Goal: Information Seeking & Learning: Learn about a topic

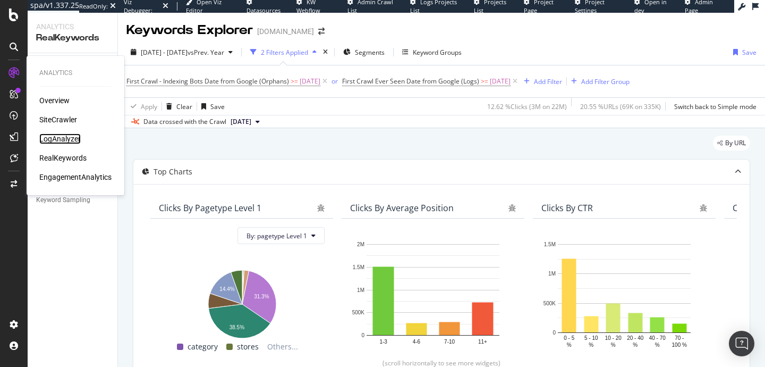
click at [50, 138] on div "LogAnalyzer" at bounding box center [59, 138] width 41 height 11
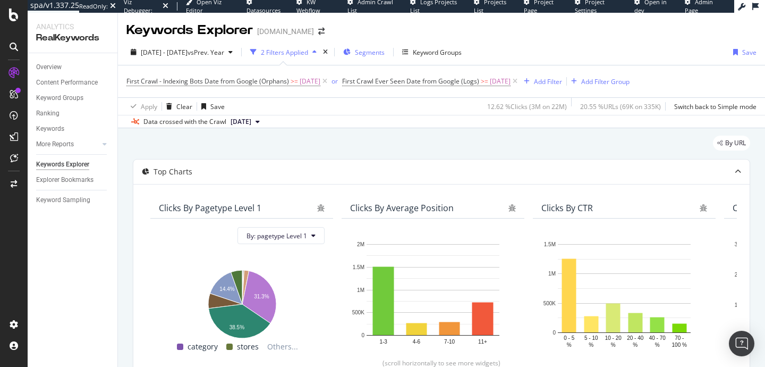
click at [385, 51] on span "Segments" at bounding box center [370, 52] width 30 height 9
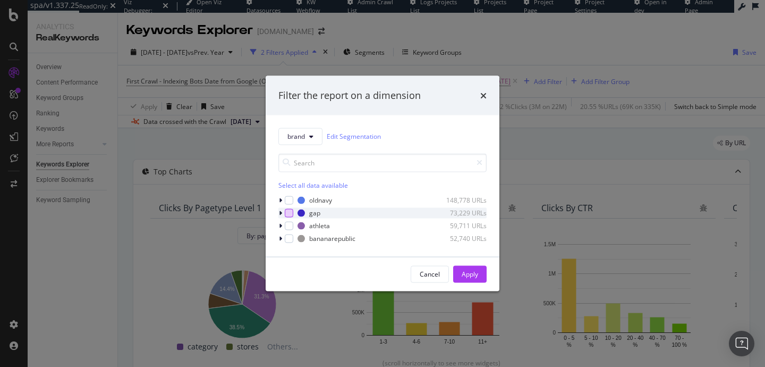
click at [288, 211] on div "modal" at bounding box center [289, 212] width 9 height 9
click at [286, 225] on div "modal" at bounding box center [289, 225] width 9 height 9
click at [469, 266] on div "Apply" at bounding box center [470, 274] width 16 height 16
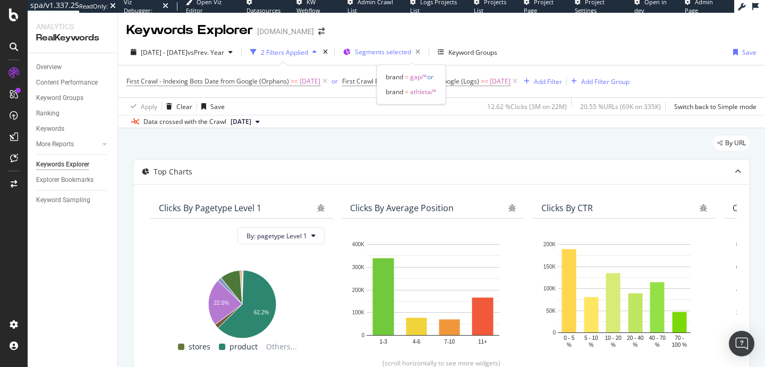
click at [411, 56] on span "Segments selected" at bounding box center [383, 51] width 56 height 9
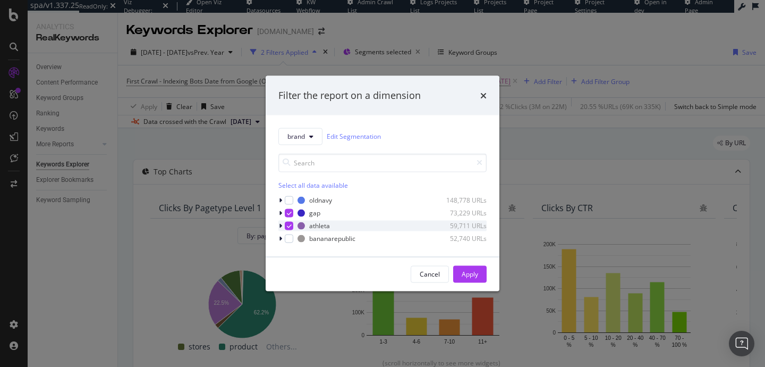
click at [289, 223] on icon "modal" at bounding box center [289, 225] width 5 height 5
click at [468, 277] on div "Apply" at bounding box center [470, 273] width 16 height 9
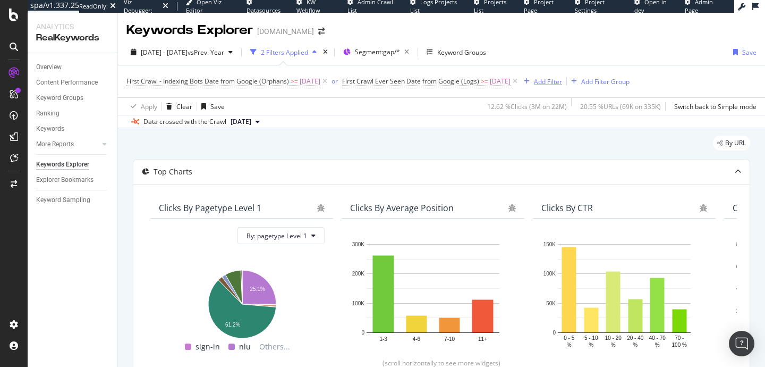
click at [562, 82] on div "Add Filter" at bounding box center [548, 81] width 28 height 9
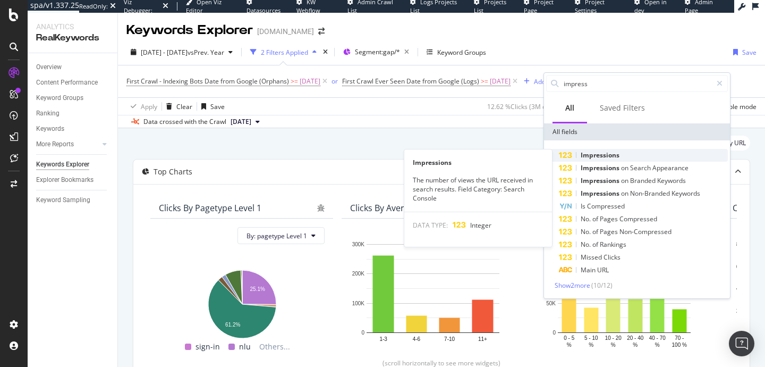
type input "impress"
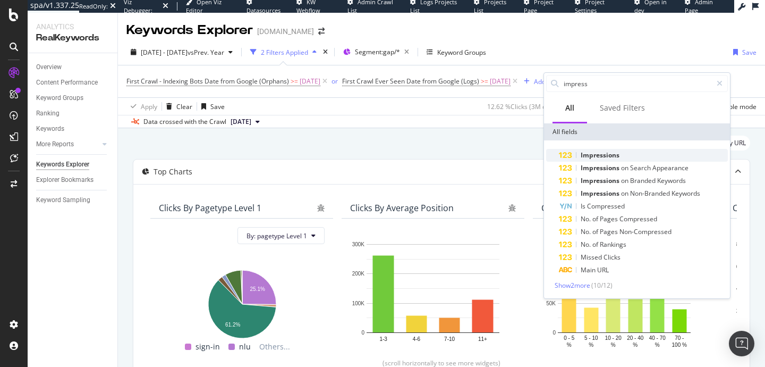
click at [603, 157] on span "Impressions" at bounding box center [600, 154] width 39 height 9
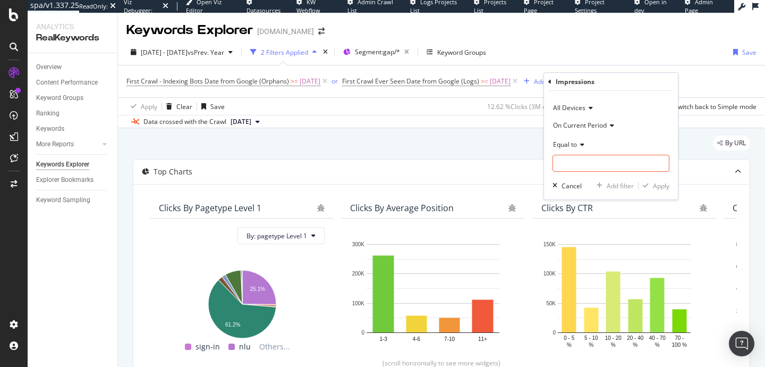
click at [577, 124] on span "On Current Period" at bounding box center [580, 125] width 54 height 9
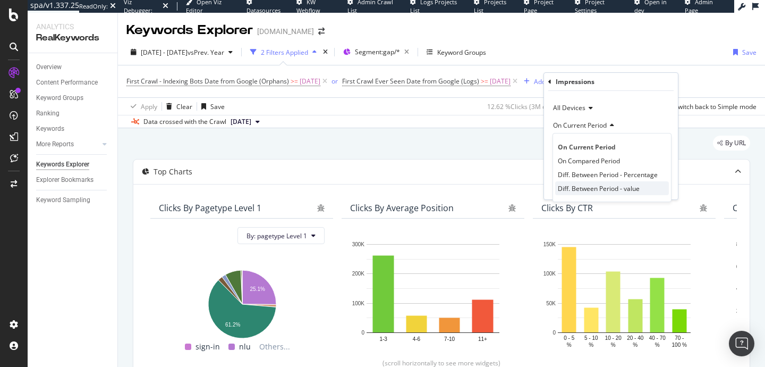
click at [589, 189] on span "Diff. Between Period - value" at bounding box center [599, 188] width 82 height 9
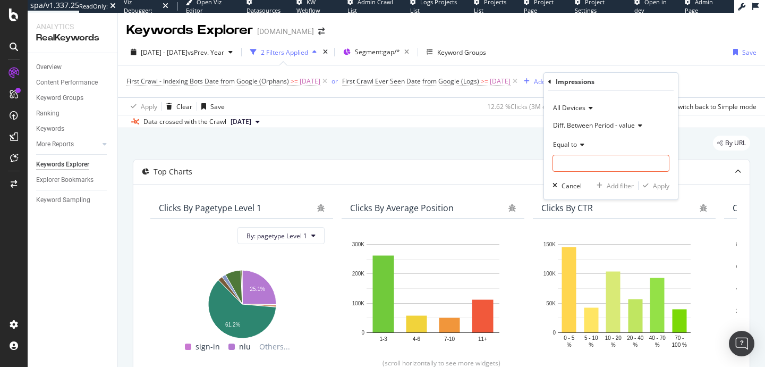
click at [577, 123] on span "Diff. Between Period - value" at bounding box center [594, 125] width 82 height 9
click at [671, 125] on div "All Devices Diff. Between Period - value Equal to Cancel Add filter Apply" at bounding box center [611, 145] width 134 height 108
click at [576, 184] on div "Cancel" at bounding box center [572, 185] width 20 height 9
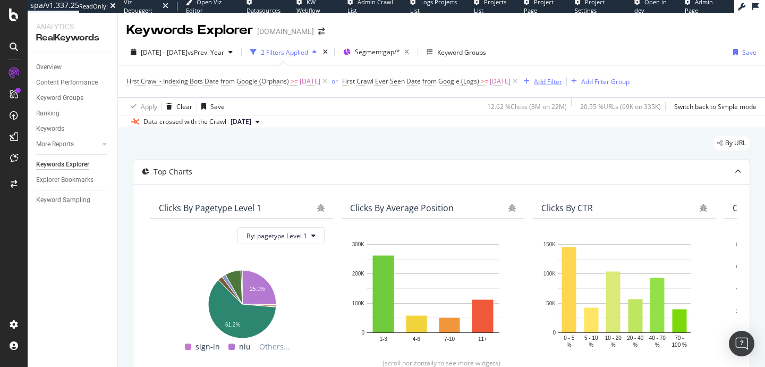
click at [562, 80] on div "Add Filter" at bounding box center [548, 81] width 28 height 9
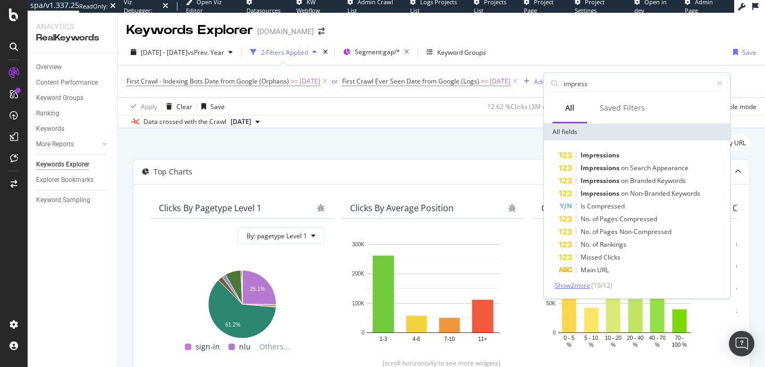
click at [585, 283] on span "Show 2 more" at bounding box center [573, 285] width 36 height 9
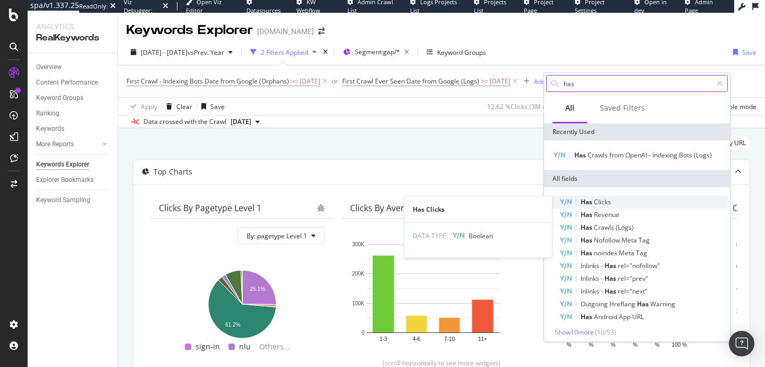
type input "has"
click at [607, 201] on span "Clicks" at bounding box center [602, 201] width 17 height 9
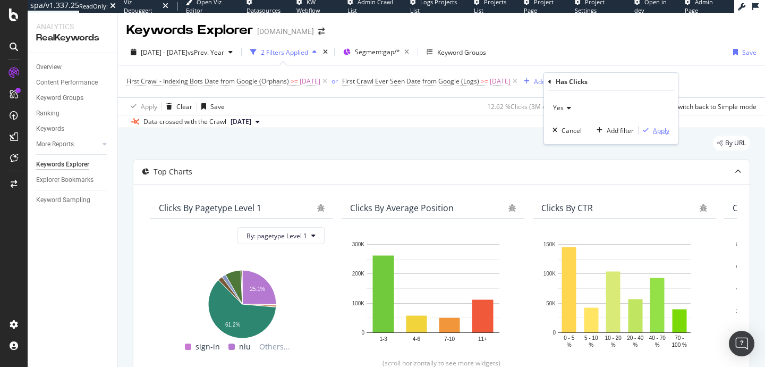
click at [665, 129] on div "Apply" at bounding box center [661, 130] width 16 height 9
click at [558, 80] on div "Add Filter" at bounding box center [548, 81] width 28 height 9
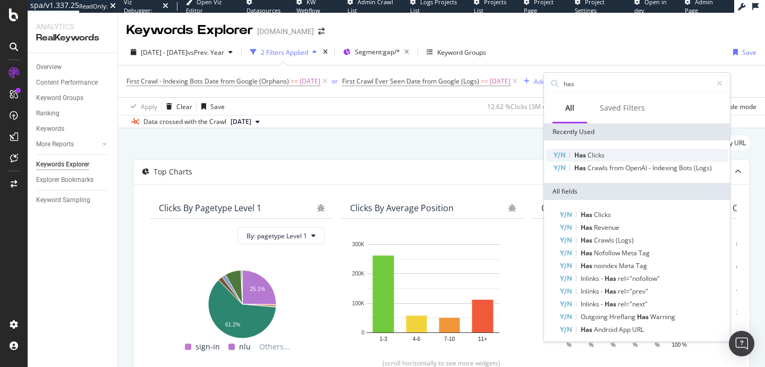
type input "has"
click at [589, 155] on span "Clicks" at bounding box center [596, 154] width 17 height 9
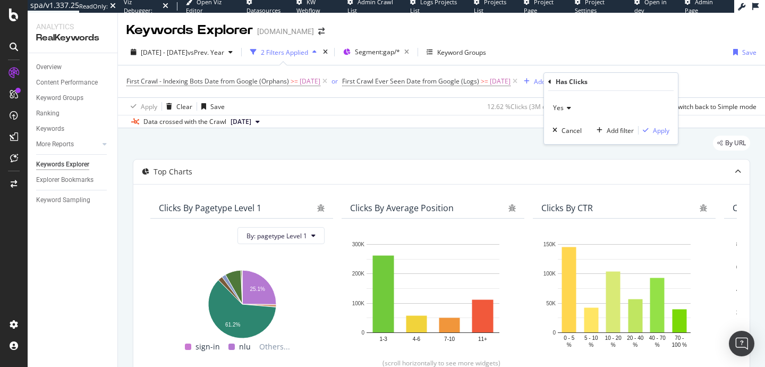
drag, startPoint x: 676, startPoint y: 122, endPoint x: 670, endPoint y: 123, distance: 5.3
click at [676, 122] on div "Yes Cancel Add filter Apply" at bounding box center [611, 117] width 134 height 53
drag, startPoint x: 668, startPoint y: 124, endPoint x: 665, endPoint y: 130, distance: 6.7
click at [668, 125] on button "Apply" at bounding box center [654, 130] width 31 height 11
